Goal: Transaction & Acquisition: Book appointment/travel/reservation

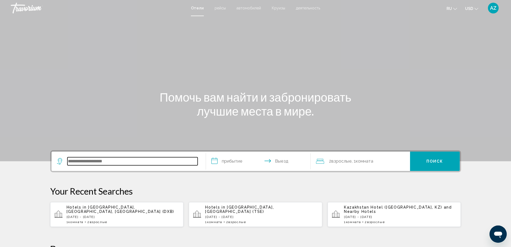
click at [96, 158] on input "Search widget" at bounding box center [132, 161] width 130 height 8
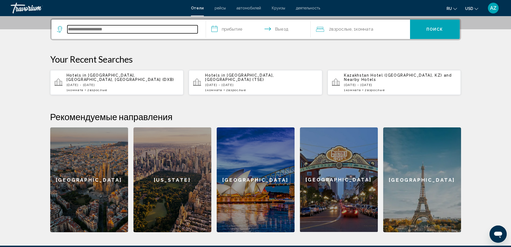
scroll to position [133, 0]
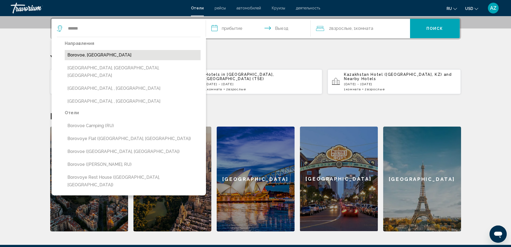
click at [100, 60] on button "Borovoe, [GEOGRAPHIC_DATA]" at bounding box center [133, 55] width 136 height 10
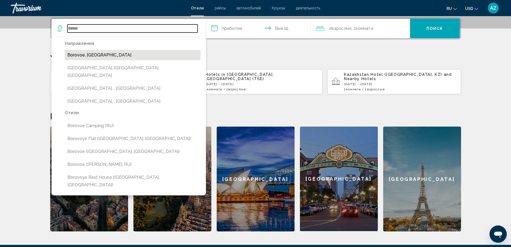
type input "**********"
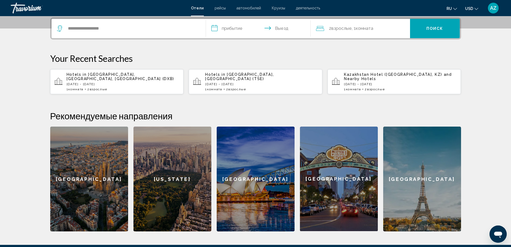
click at [231, 29] on input "**********" at bounding box center [259, 29] width 107 height 21
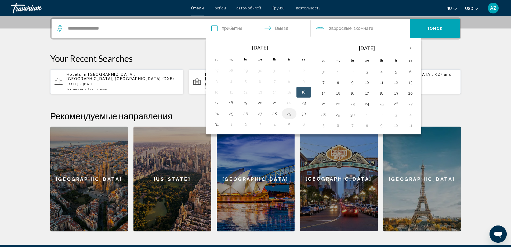
click at [287, 115] on button "29" at bounding box center [289, 114] width 9 height 8
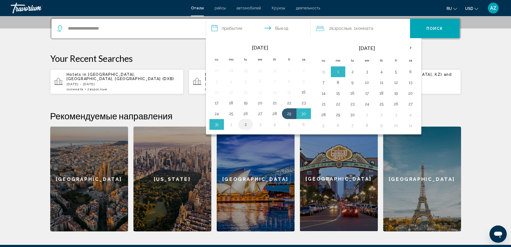
click at [245, 124] on button "2" at bounding box center [245, 124] width 9 height 8
type input "**********"
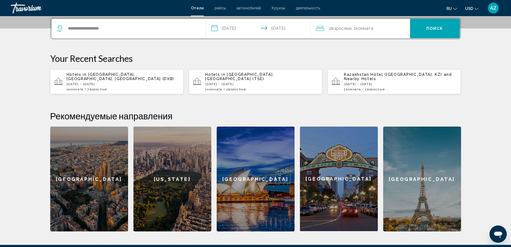
click at [335, 25] on span "2 Взрослый Взрослые" at bounding box center [340, 29] width 23 height 8
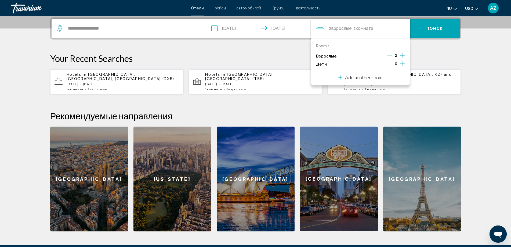
click at [401, 63] on icon "Increment children" at bounding box center [401, 63] width 5 height 6
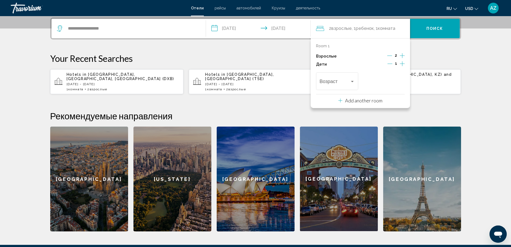
click at [401, 63] on icon "Increment children" at bounding box center [401, 63] width 5 height 6
click at [331, 82] on span "Travelers: 2 adults, 2 children" at bounding box center [334, 82] width 30 height 5
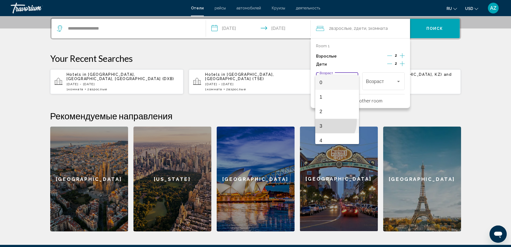
click at [324, 121] on span "3" at bounding box center [336, 126] width 35 height 14
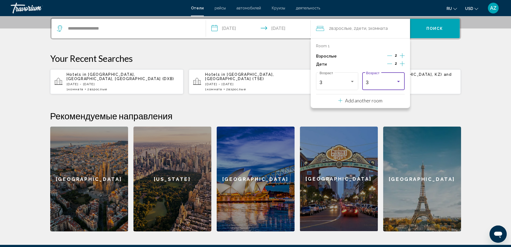
click at [383, 85] on div "3" at bounding box center [381, 82] width 30 height 5
click at [373, 89] on span "9" at bounding box center [383, 89] width 35 height 14
click at [432, 33] on button "Поиск" at bounding box center [435, 28] width 50 height 19
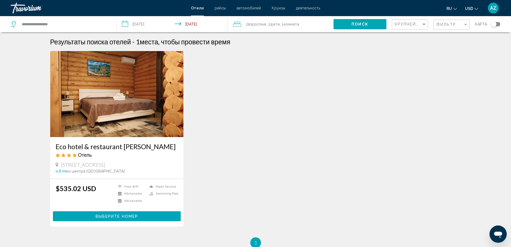
click at [194, 7] on span "Отели" at bounding box center [197, 8] width 13 height 4
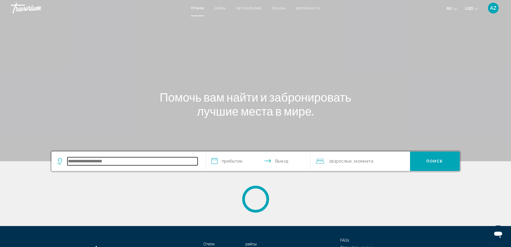
click at [118, 161] on input "Search widget" at bounding box center [132, 161] width 130 height 8
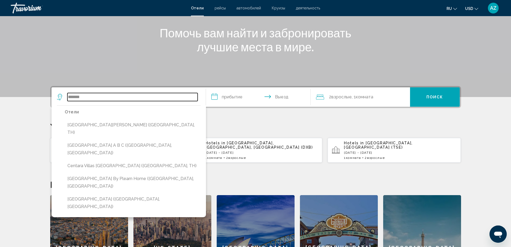
scroll to position [62, 0]
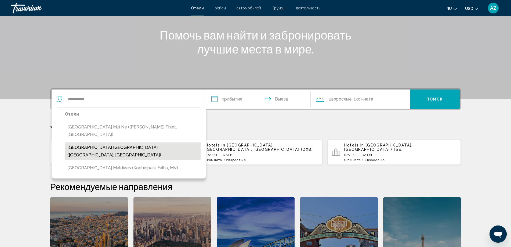
click at [129, 142] on button "[GEOGRAPHIC_DATA] [GEOGRAPHIC_DATA] ([GEOGRAPHIC_DATA], [GEOGRAPHIC_DATA])" at bounding box center [133, 151] width 136 height 18
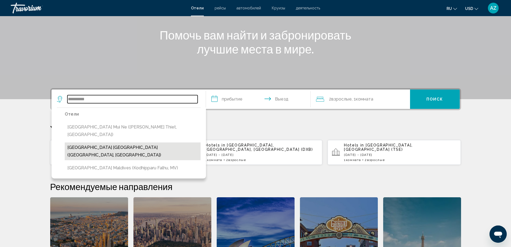
type input "**********"
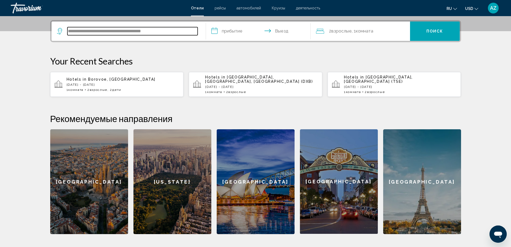
scroll to position [133, 0]
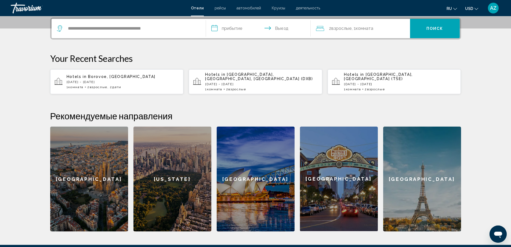
click at [224, 28] on input "**********" at bounding box center [259, 29] width 107 height 21
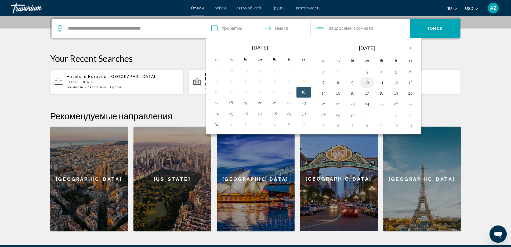
click at [368, 83] on button "10" at bounding box center [366, 83] width 9 height 8
click at [324, 94] on button "14" at bounding box center [323, 93] width 9 height 8
type input "**********"
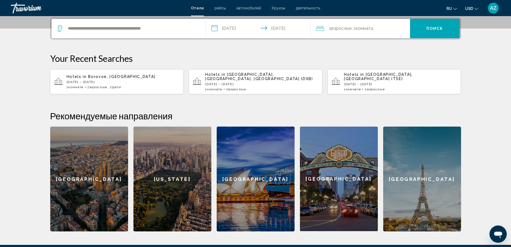
click at [367, 31] on span ", 1 Комната номера" at bounding box center [361, 29] width 21 height 8
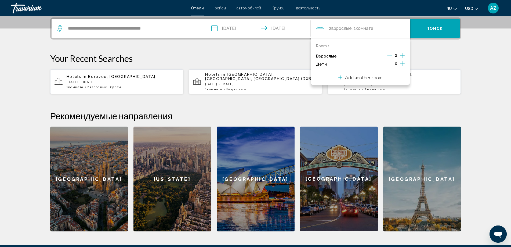
click at [402, 64] on icon "Increment children" at bounding box center [401, 63] width 5 height 5
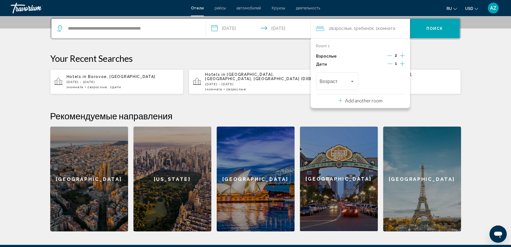
click at [402, 64] on icon "Increment children" at bounding box center [401, 63] width 5 height 5
click at [349, 80] on span "Travelers: 2 adults, 2 children" at bounding box center [334, 82] width 30 height 5
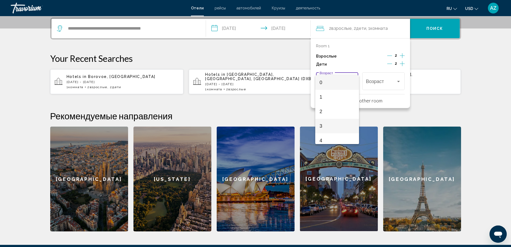
click at [326, 123] on span "3" at bounding box center [336, 126] width 35 height 14
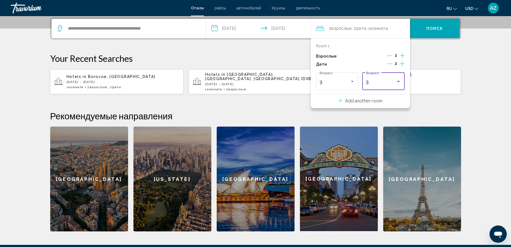
click at [386, 83] on div "3" at bounding box center [381, 82] width 30 height 5
click at [371, 87] on span "9" at bounding box center [383, 89] width 35 height 14
click at [436, 26] on span "Поиск" at bounding box center [434, 28] width 17 height 4
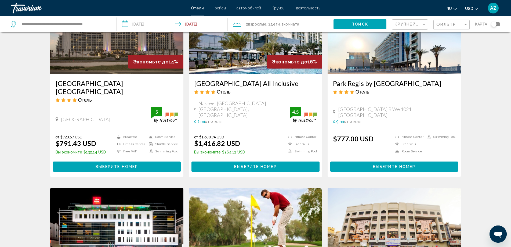
scroll to position [54, 0]
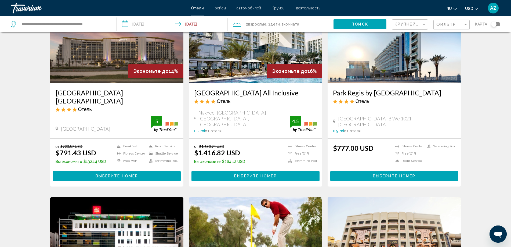
click at [124, 59] on img "Main content" at bounding box center [116, 40] width 133 height 86
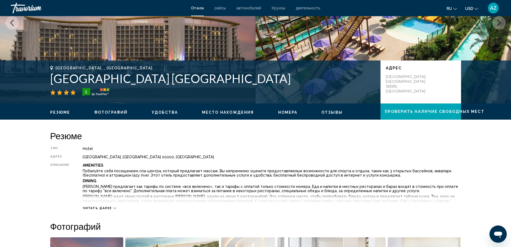
scroll to position [61, 0]
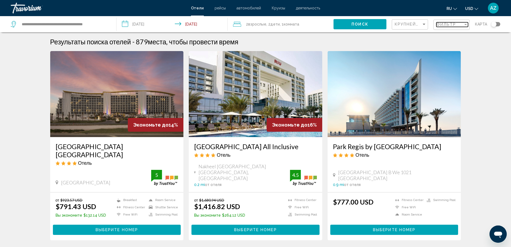
click at [458, 25] on div "Фильтр" at bounding box center [449, 24] width 27 height 4
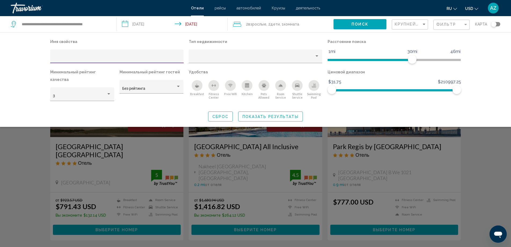
click at [195, 87] on div "Breakfast" at bounding box center [197, 85] width 11 height 11
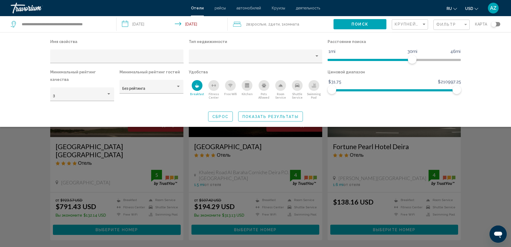
click at [195, 87] on div "Breakfast" at bounding box center [197, 85] width 11 height 11
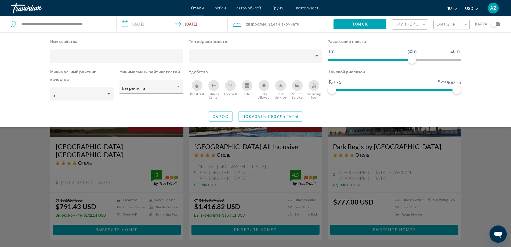
click at [196, 84] on icon "Breakfast" at bounding box center [197, 85] width 4 height 4
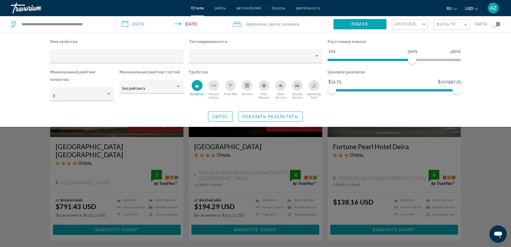
click at [196, 84] on icon "Breakfast" at bounding box center [197, 85] width 4 height 4
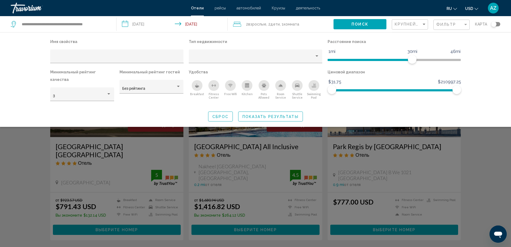
click at [199, 86] on div "Breakfast" at bounding box center [197, 85] width 11 height 11
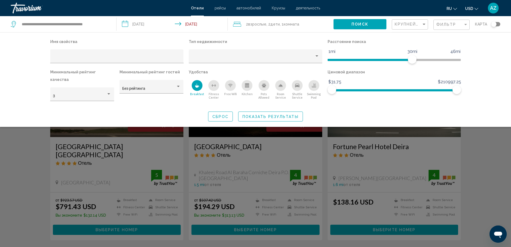
click at [316, 85] on div "Swimming Pool" at bounding box center [313, 85] width 11 height 11
click at [228, 85] on icon "Free Wifi" at bounding box center [230, 85] width 4 height 4
click at [297, 84] on icon "Shuttle Service" at bounding box center [297, 85] width 4 height 4
click at [493, 143] on div "Search widget" at bounding box center [255, 163] width 511 height 166
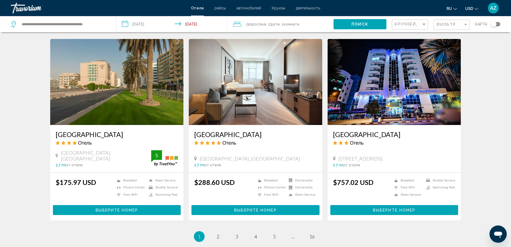
scroll to position [644, 0]
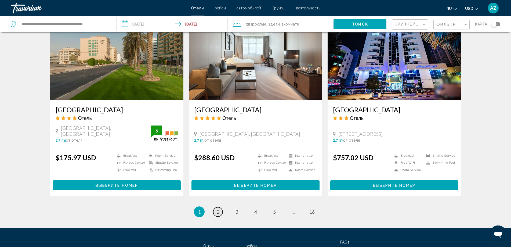
click at [217, 208] on span "2" at bounding box center [218, 211] width 3 height 6
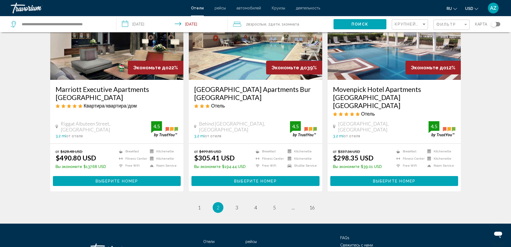
scroll to position [674, 0]
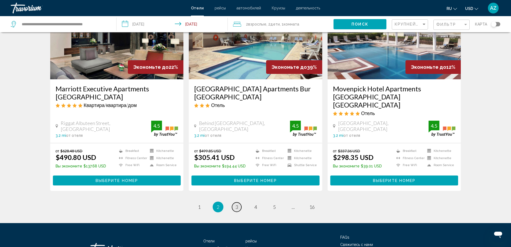
click at [238, 202] on link "page 3" at bounding box center [236, 206] width 9 height 9
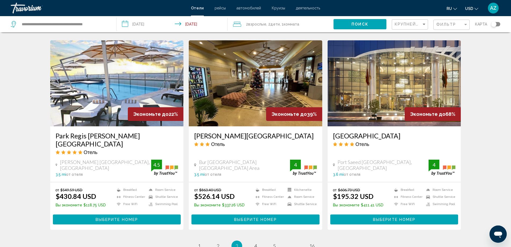
scroll to position [617, 0]
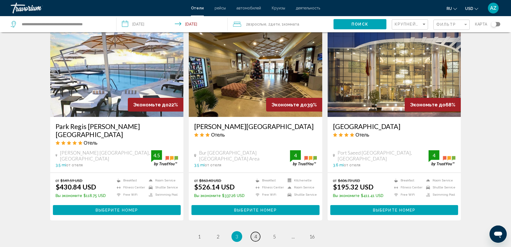
click at [255, 233] on span "4" at bounding box center [255, 236] width 3 height 6
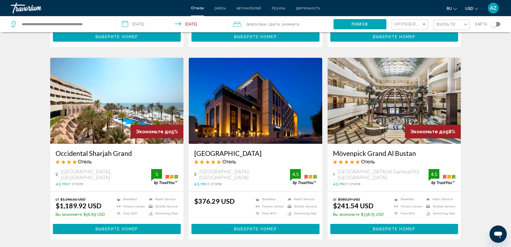
scroll to position [402, 0]
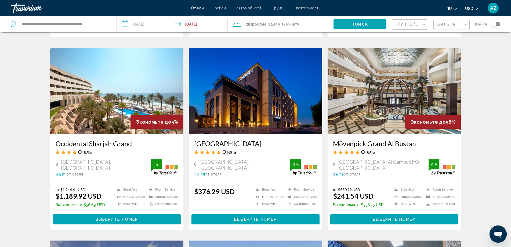
click at [391, 91] on img "Main content" at bounding box center [393, 91] width 133 height 86
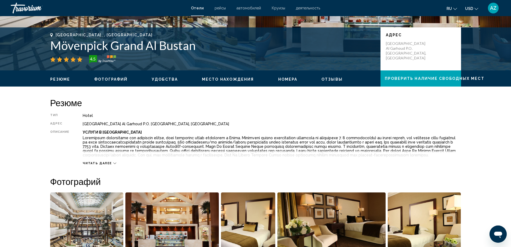
scroll to position [107, 0]
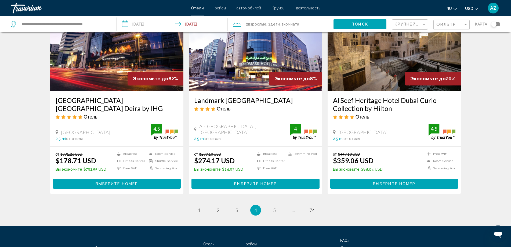
scroll to position [563, 0]
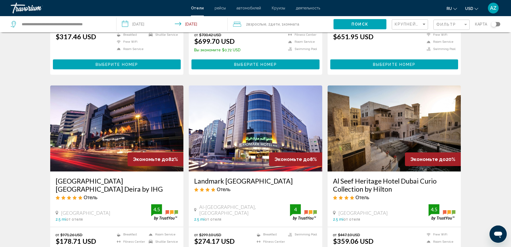
click at [127, 104] on img "Main content" at bounding box center [116, 128] width 133 height 86
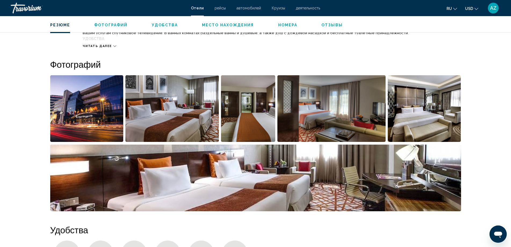
scroll to position [194, 0]
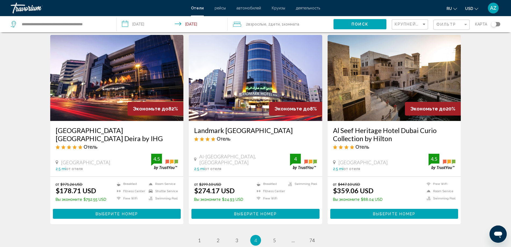
scroll to position [613, 0]
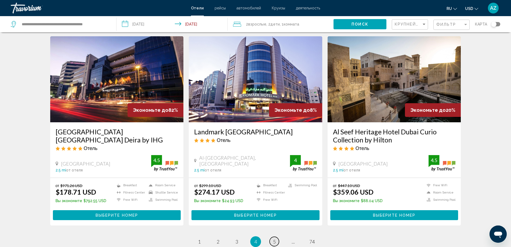
click at [274, 238] on span "5" at bounding box center [274, 241] width 3 height 6
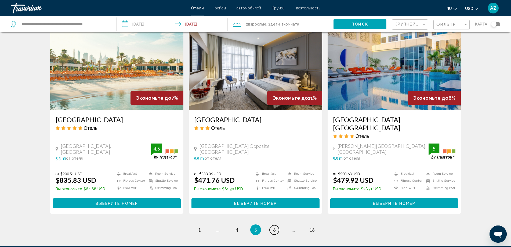
scroll to position [667, 0]
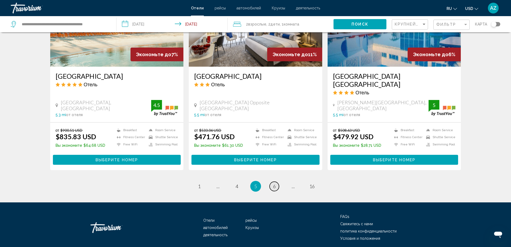
click at [271, 181] on link "page 6" at bounding box center [273, 185] width 9 height 9
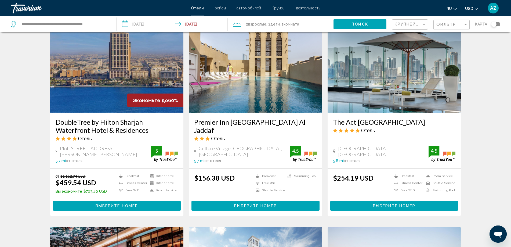
scroll to position [215, 0]
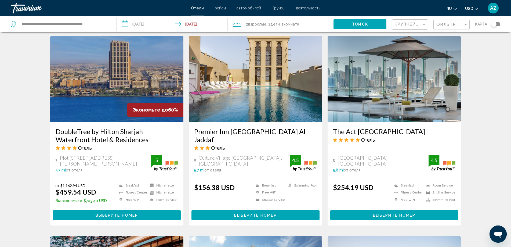
click at [129, 114] on div "Экономьте до 60%" at bounding box center [155, 110] width 56 height 14
click at [116, 85] on img "Main content" at bounding box center [116, 79] width 133 height 86
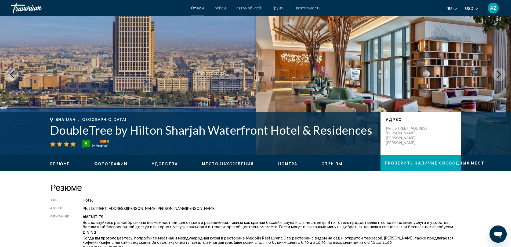
scroll to position [54, 0]
